Goal: Information Seeking & Learning: Learn about a topic

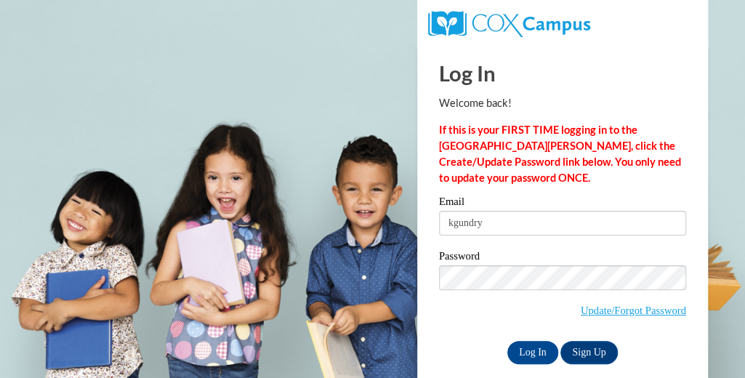
type input "kgundry@altoona.k12.wi.us"
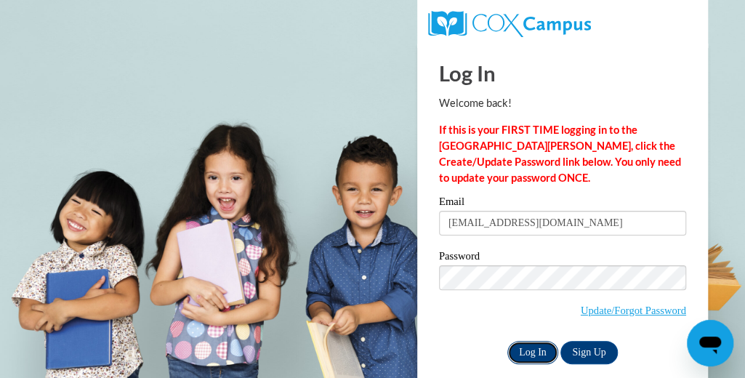
click at [539, 344] on input "Log In" at bounding box center [533, 352] width 51 height 23
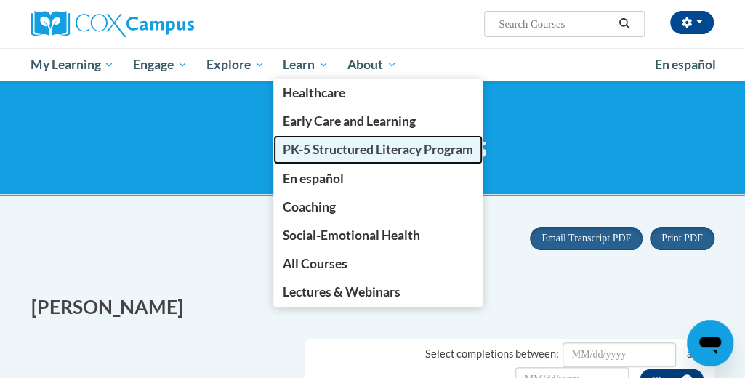
click at [332, 154] on span "PK-5 Structured Literacy Program" at bounding box center [378, 149] width 191 height 15
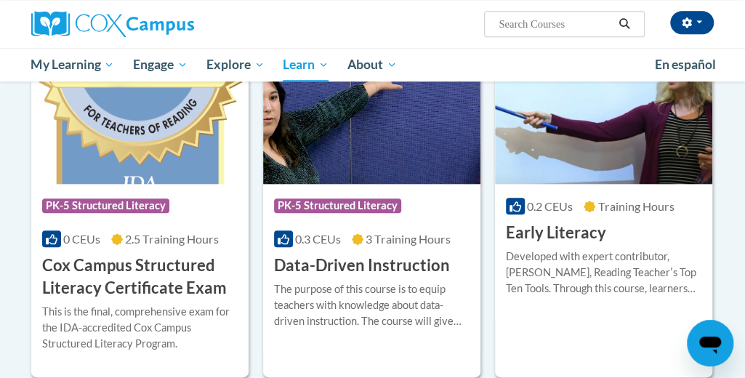
scroll to position [518, 0]
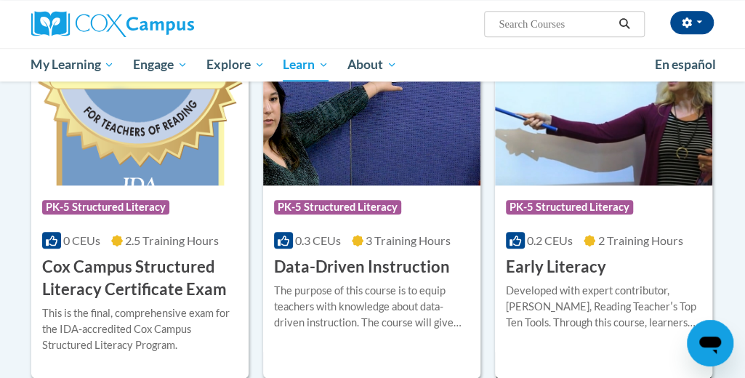
click at [576, 177] on img at bounding box center [603, 111] width 217 height 148
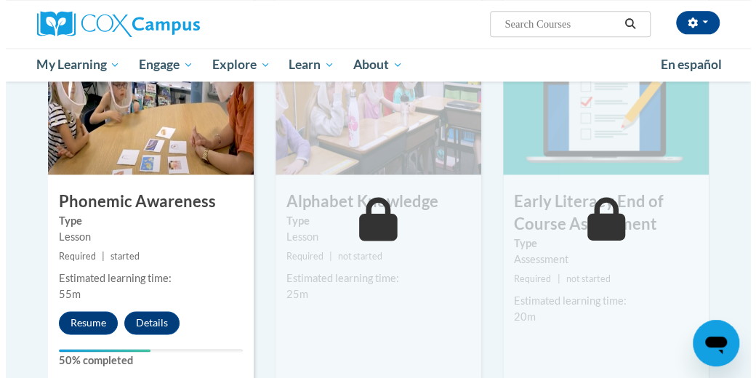
scroll to position [785, 0]
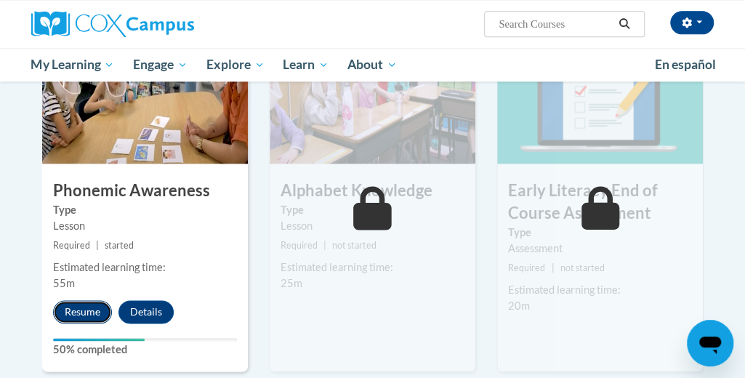
click at [92, 300] on button "Resume" at bounding box center [82, 311] width 59 height 23
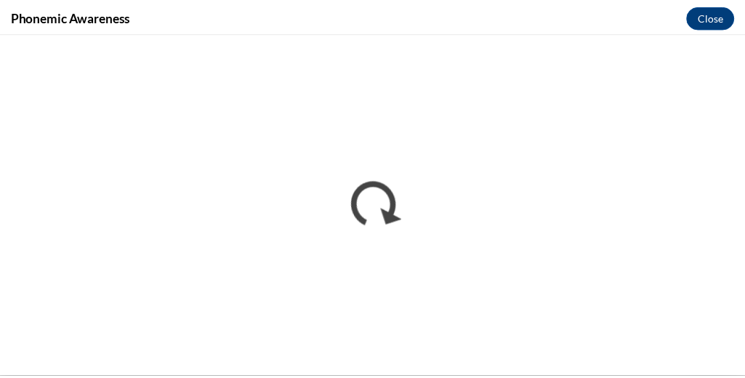
scroll to position [0, 0]
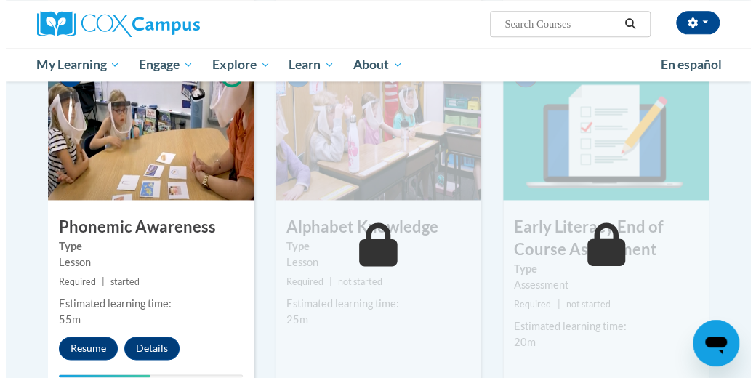
scroll to position [791, 0]
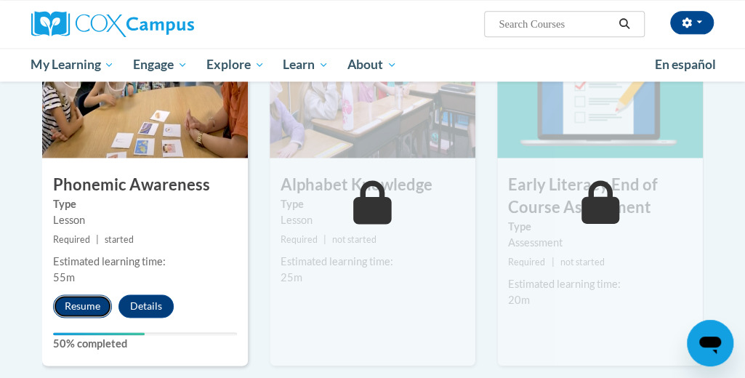
click at [83, 294] on button "Resume" at bounding box center [82, 305] width 59 height 23
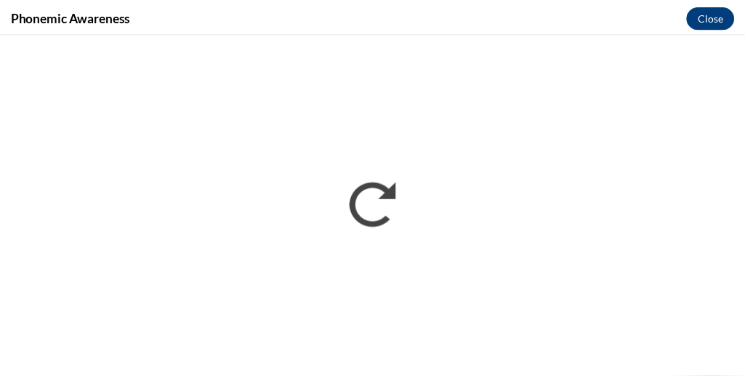
scroll to position [0, 0]
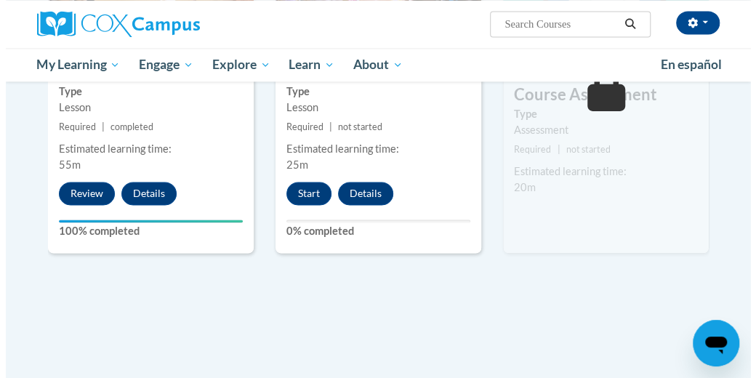
scroll to position [910, 0]
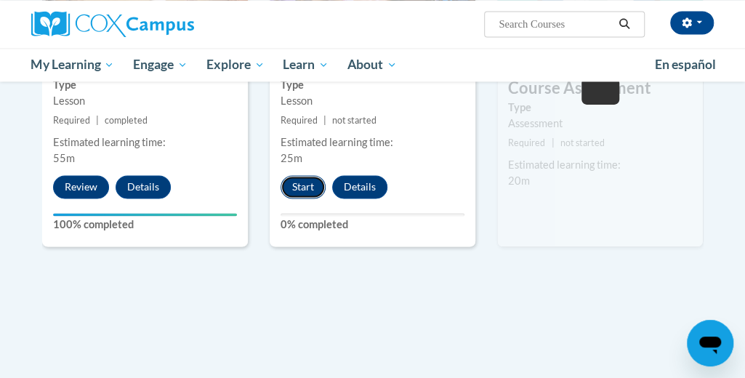
click at [309, 175] on button "Start" at bounding box center [303, 186] width 45 height 23
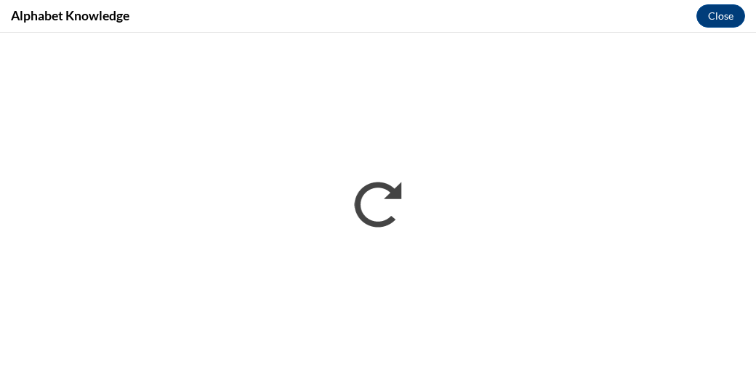
scroll to position [0, 0]
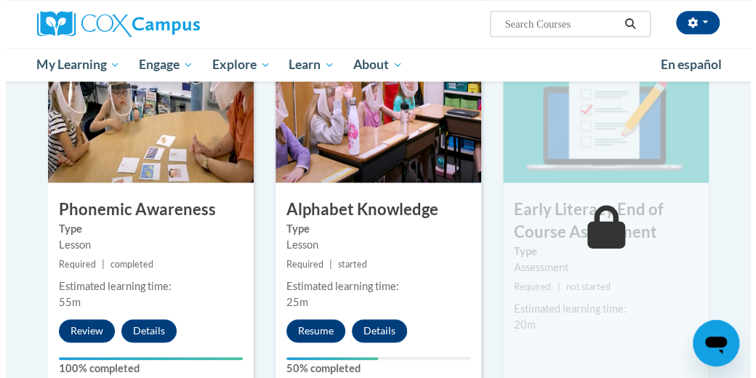
scroll to position [766, 0]
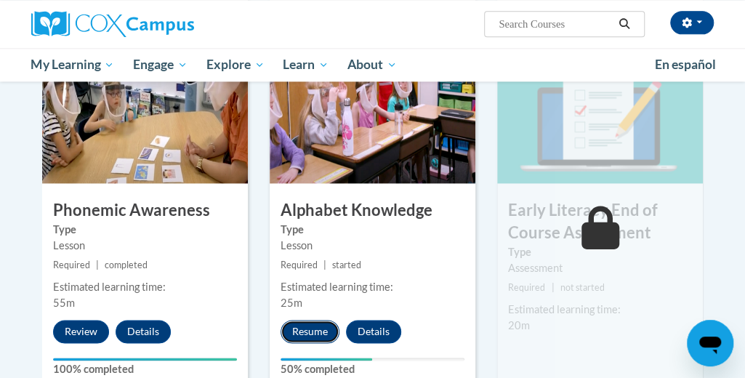
click at [309, 320] on button "Resume" at bounding box center [310, 331] width 59 height 23
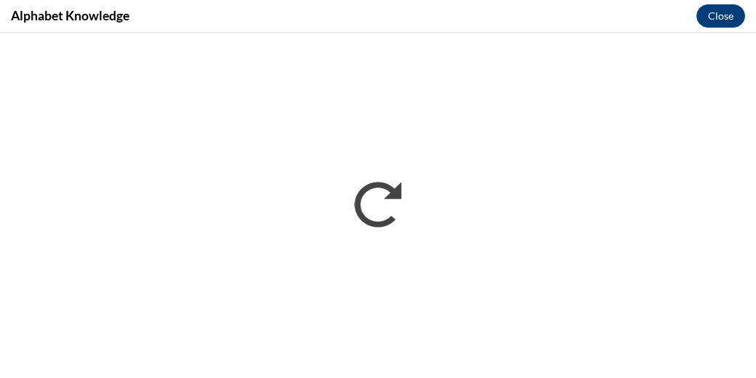
scroll to position [0, 0]
